Goal: Task Accomplishment & Management: Manage account settings

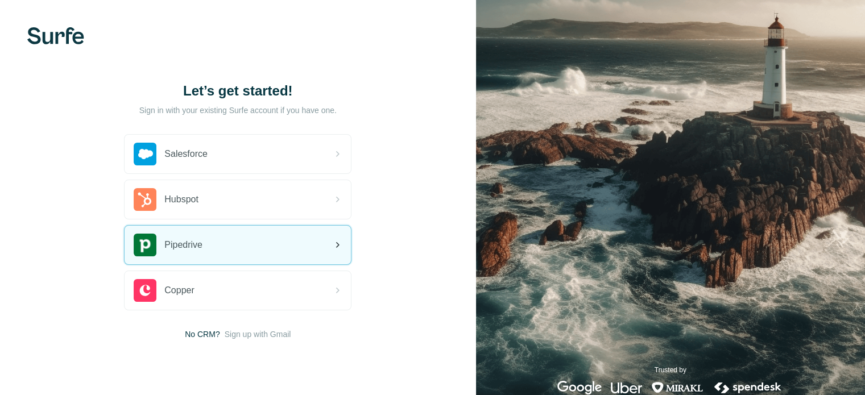
click at [243, 247] on div "Pipedrive" at bounding box center [238, 245] width 226 height 39
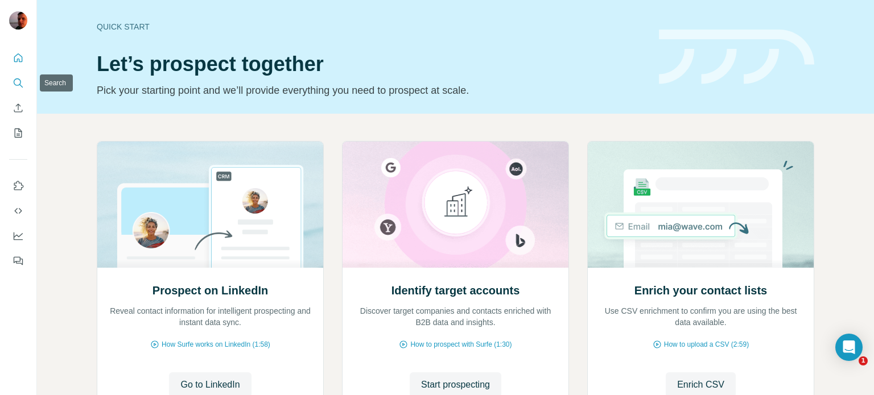
click at [18, 84] on icon "Search" at bounding box center [18, 82] width 11 height 11
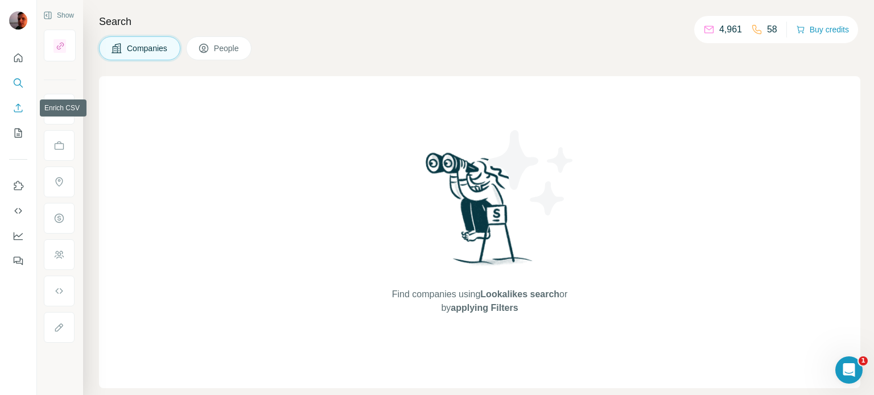
click at [16, 106] on icon "Enrich CSV" at bounding box center [18, 107] width 11 height 11
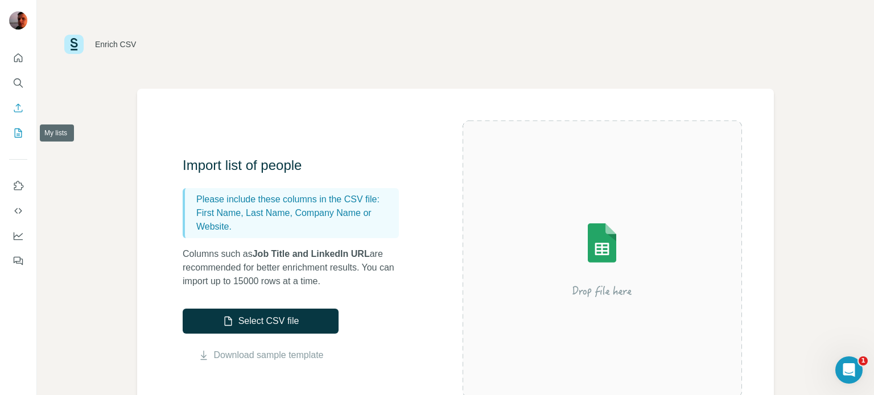
click at [19, 131] on icon "My lists" at bounding box center [19, 132] width 6 height 7
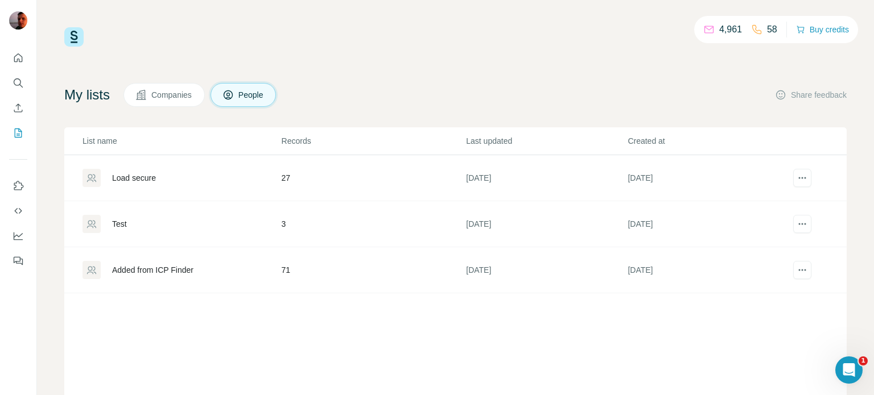
click at [143, 175] on div "Load secure" at bounding box center [134, 177] width 44 height 11
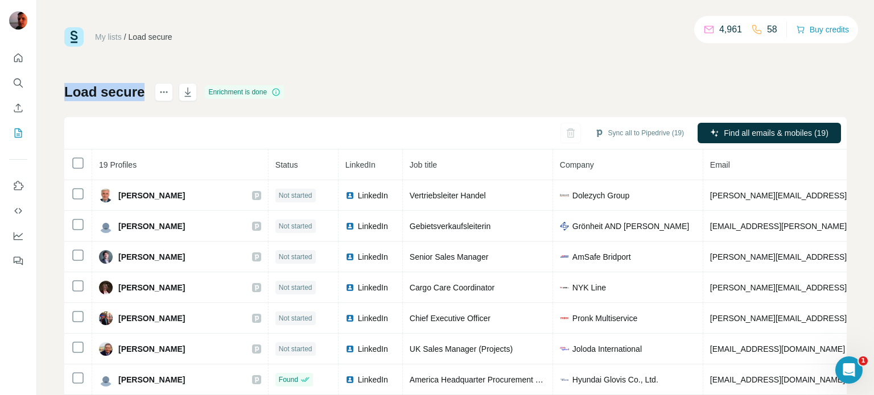
drag, startPoint x: 64, startPoint y: 94, endPoint x: 148, endPoint y: 94, distance: 84.7
click at [148, 94] on div "My lists / Load secure 4,961 58 Buy credits Load secure Enrichment is done Sync…" at bounding box center [455, 197] width 837 height 395
